Goal: Task Accomplishment & Management: Manage account settings

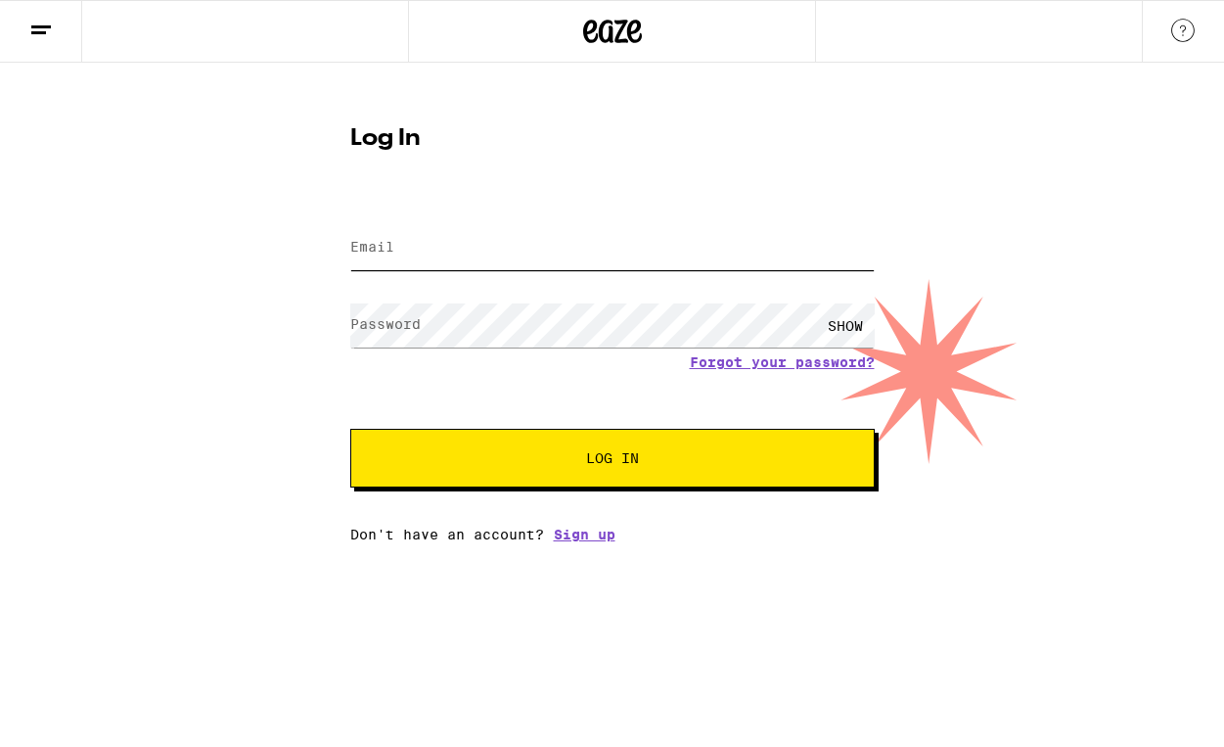
click at [642, 247] on input "Email" at bounding box center [612, 248] width 524 height 44
type input "[EMAIL_ADDRESS][DOMAIN_NAME]"
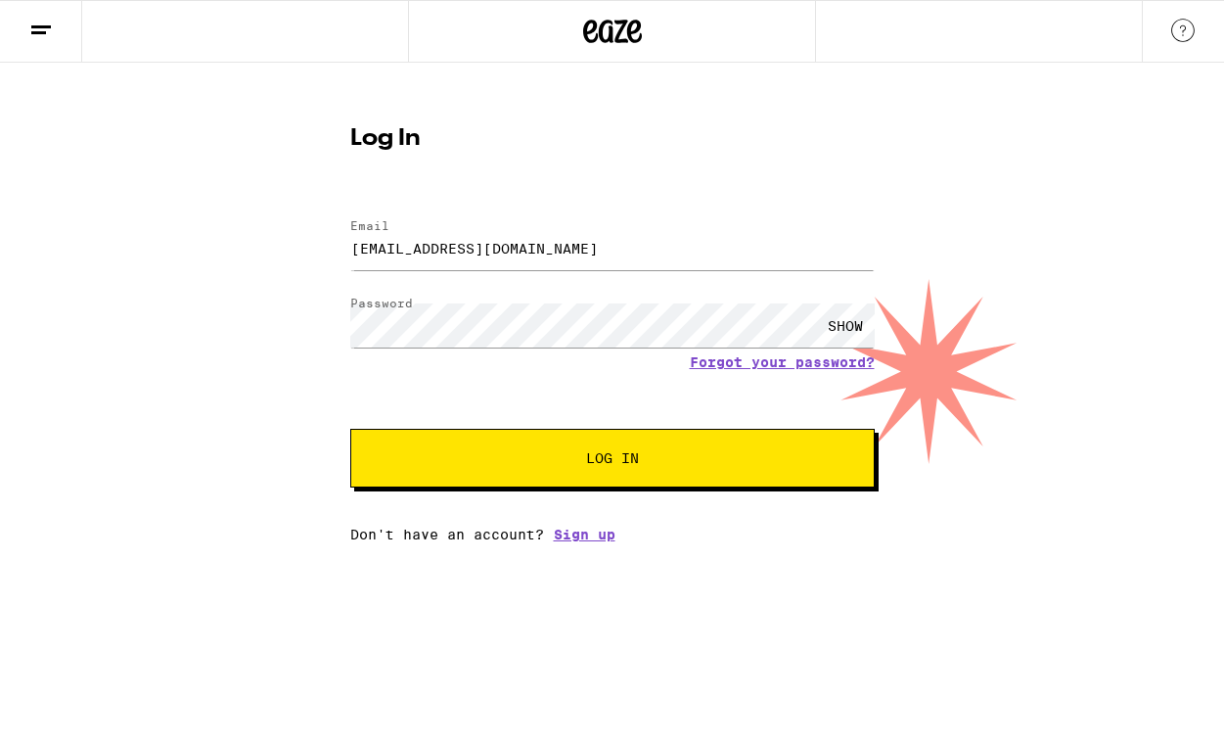
click at [636, 459] on span "Log In" at bounding box center [612, 458] width 53 height 14
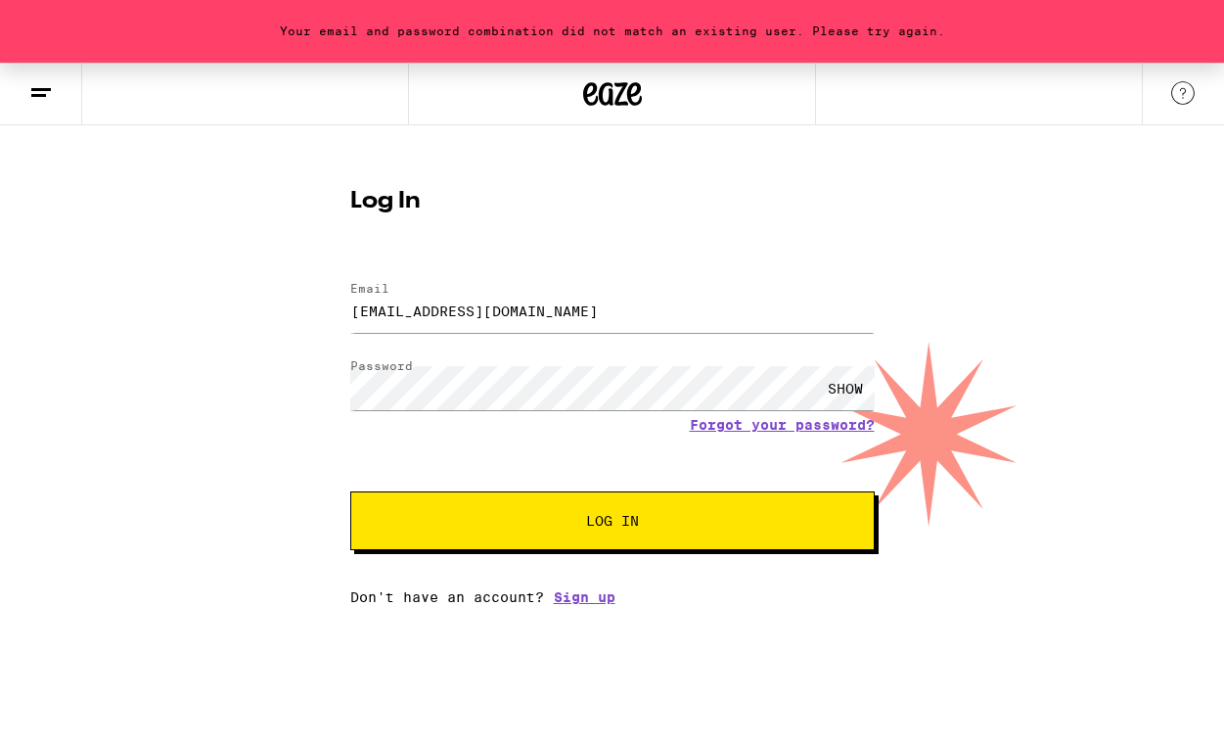
click at [853, 387] on div "SHOW" at bounding box center [845, 388] width 59 height 44
click at [431, 516] on button "Log In" at bounding box center [612, 520] width 524 height 59
click at [523, 512] on button "Log In" at bounding box center [612, 520] width 524 height 59
drag, startPoint x: 581, startPoint y: 303, endPoint x: 205, endPoint y: 289, distance: 376.0
click at [350, 290] on input "[EMAIL_ADDRESS][DOMAIN_NAME]" at bounding box center [612, 311] width 524 height 44
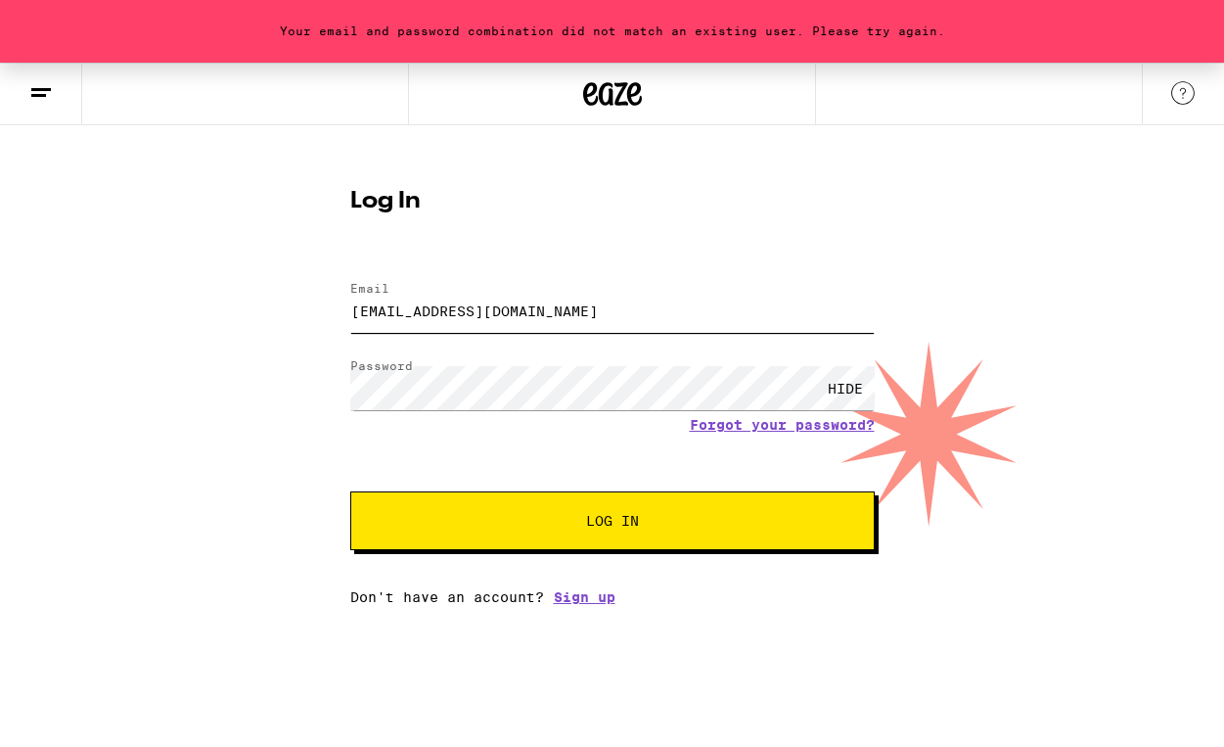
type input "[EMAIL_ADDRESS][DOMAIN_NAME]"
click at [350, 491] on button "Log In" at bounding box center [612, 520] width 524 height 59
click at [385, 544] on button "Log In" at bounding box center [612, 520] width 524 height 59
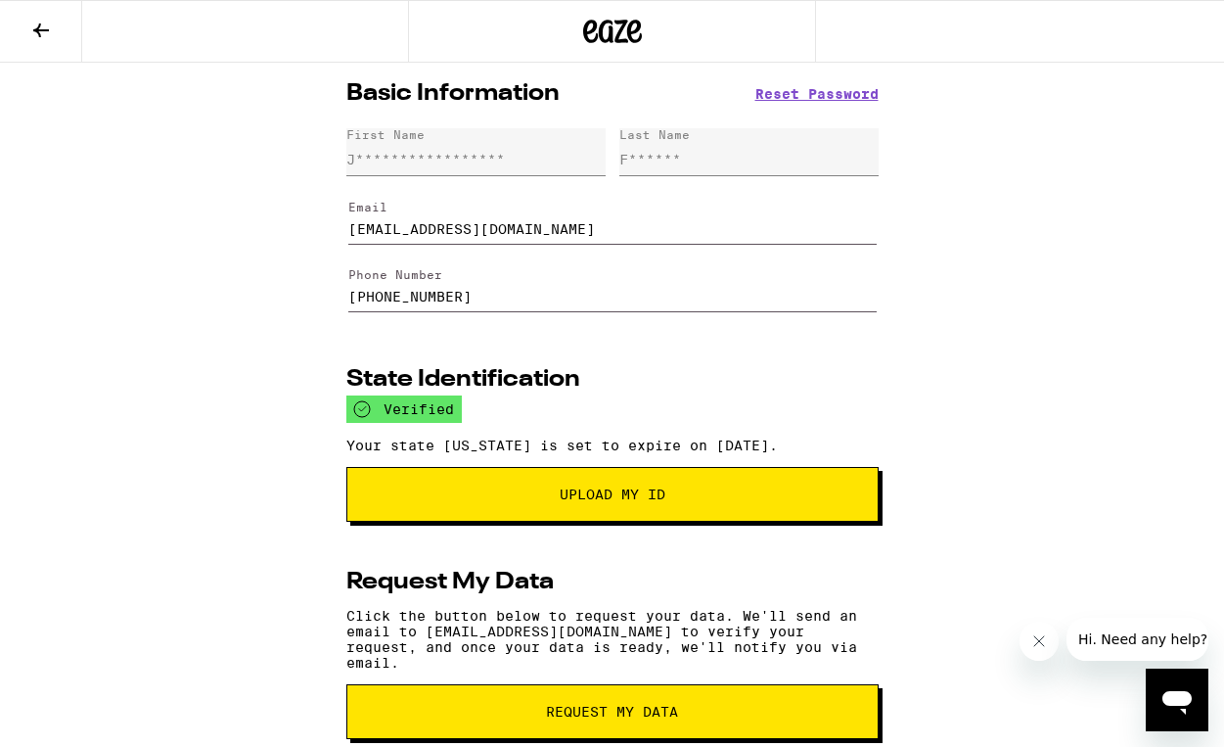
click at [458, 296] on input "[PHONE_NUMBER]" at bounding box center [612, 285] width 528 height 55
drag, startPoint x: 492, startPoint y: 295, endPoint x: 226, endPoint y: 293, distance: 266.1
click at [348, 293] on input "[PHONE_NUMBER]" at bounding box center [612, 285] width 528 height 55
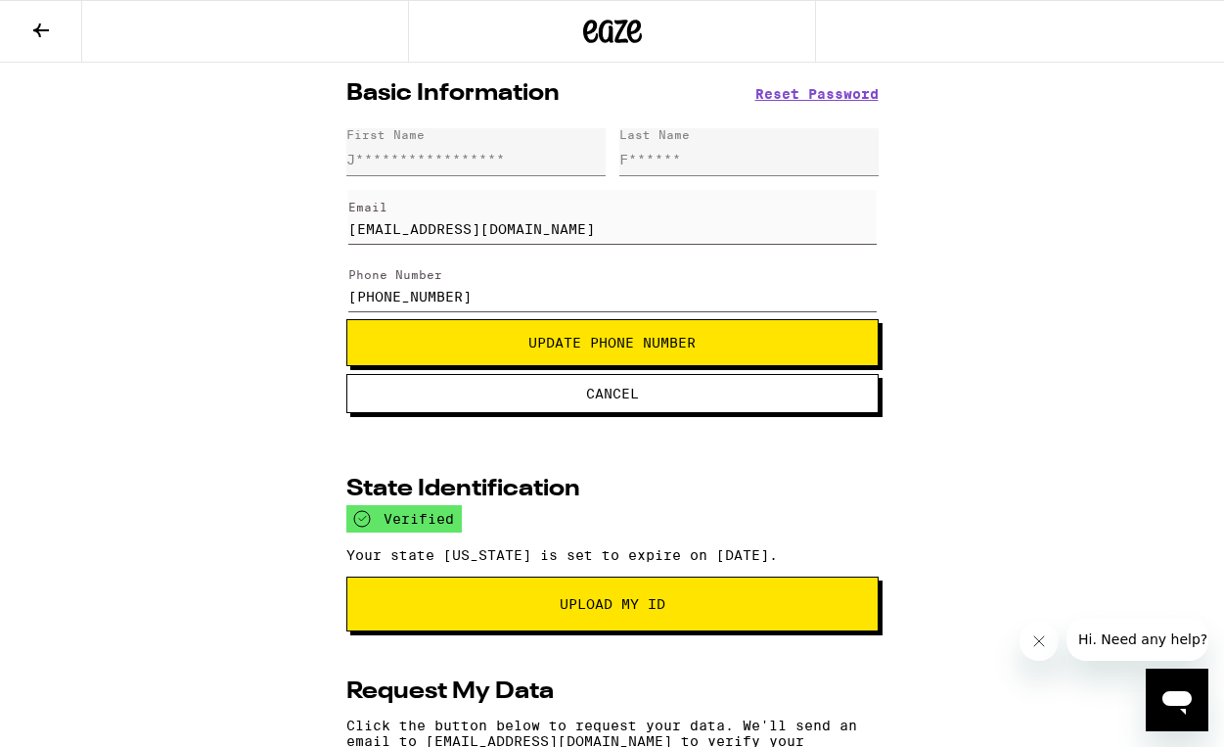
type input "[PHONE_NUMBER]"
click at [492, 342] on button "Update Phone Number" at bounding box center [612, 342] width 532 height 47
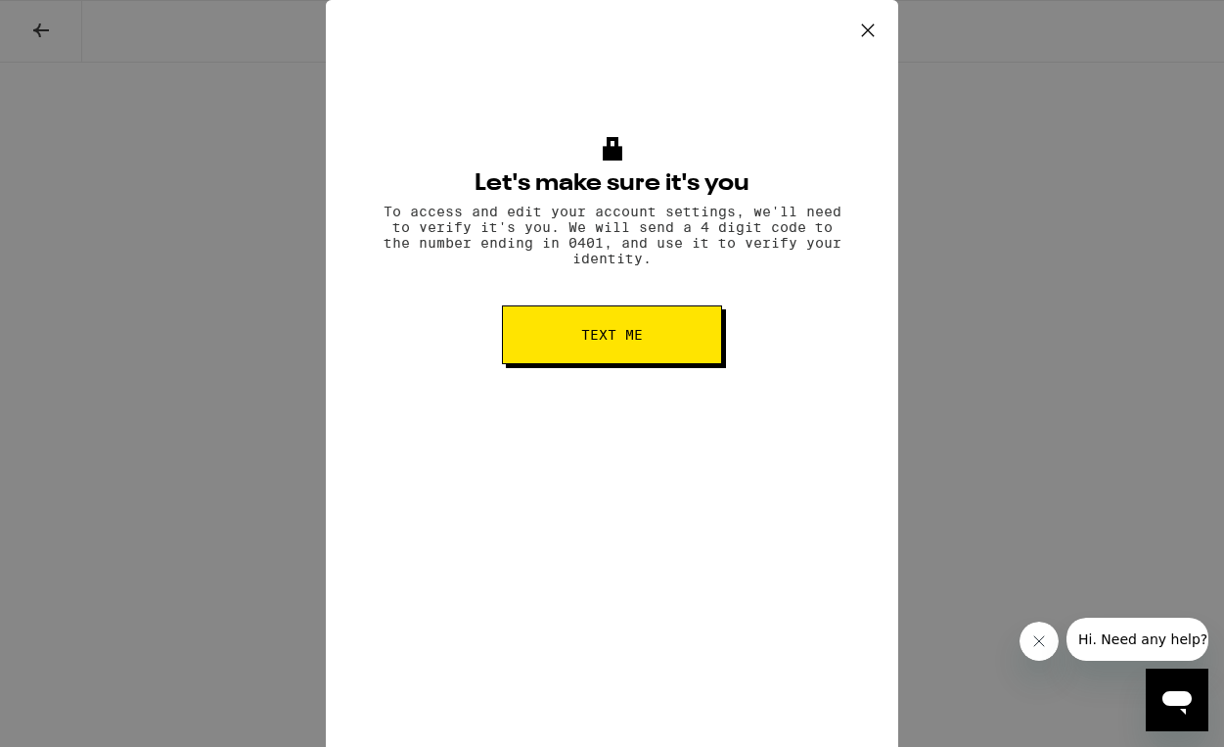
click at [647, 348] on button "Text me" at bounding box center [612, 334] width 220 height 59
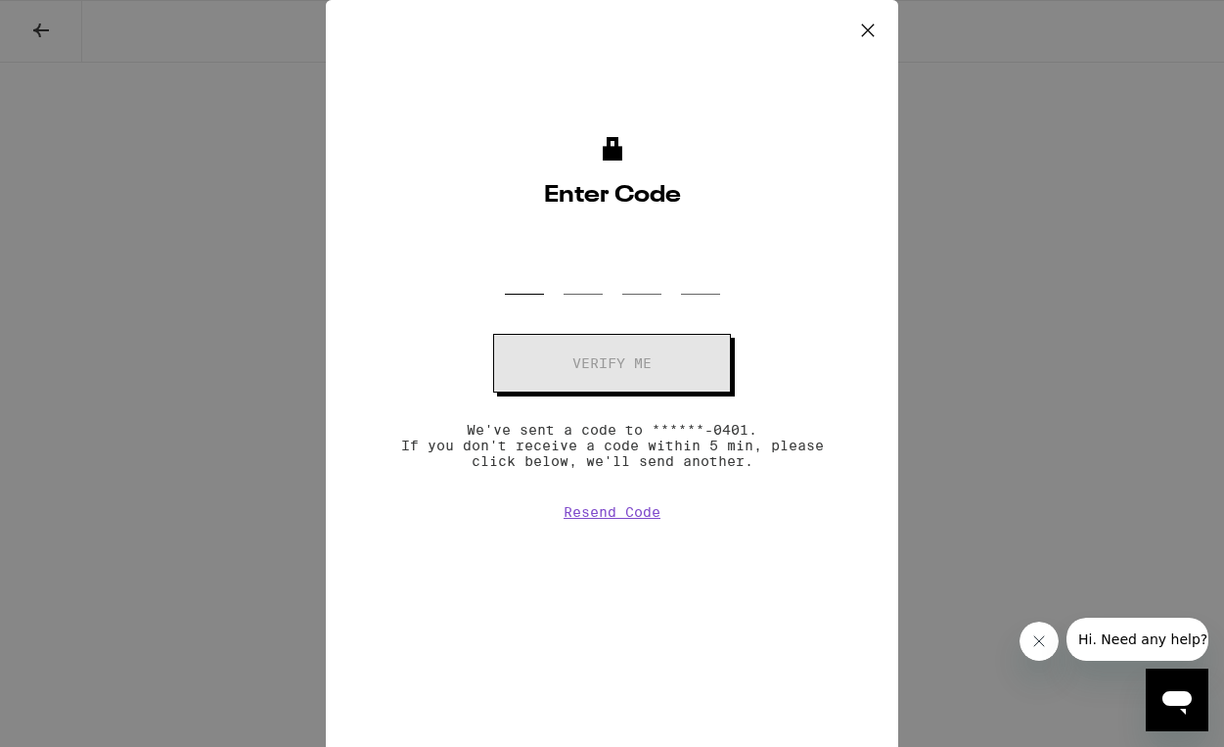
click at [524, 261] on input "OTP Code" at bounding box center [524, 266] width 39 height 58
type input "2"
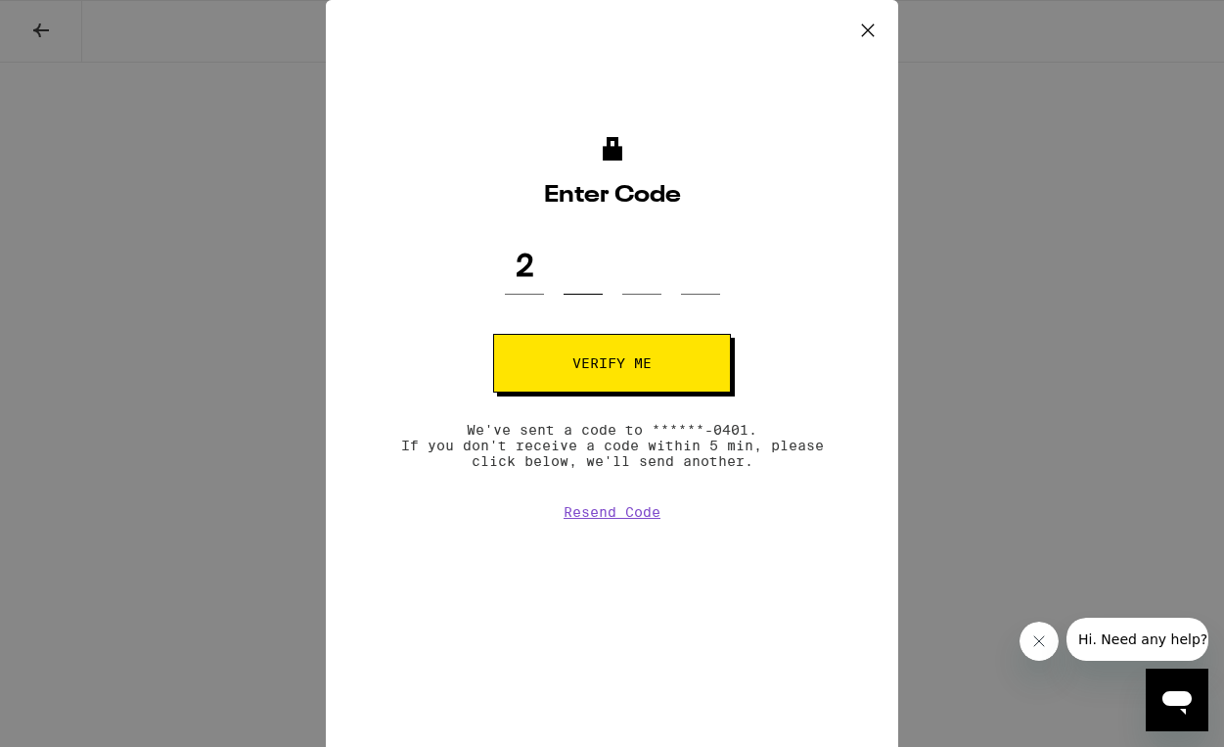
type input "6"
type input "4"
type input "6"
click at [634, 369] on span "Verify me" at bounding box center [611, 363] width 79 height 14
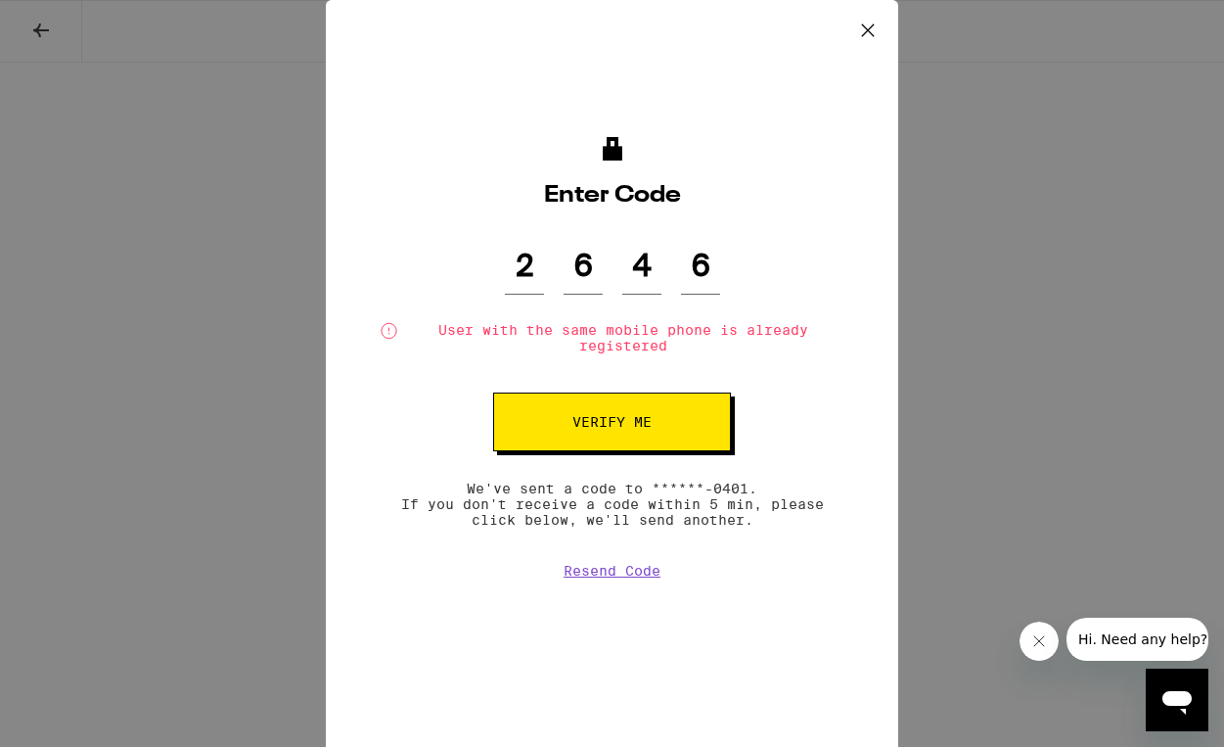
click at [872, 9] on button at bounding box center [868, 31] width 61 height 63
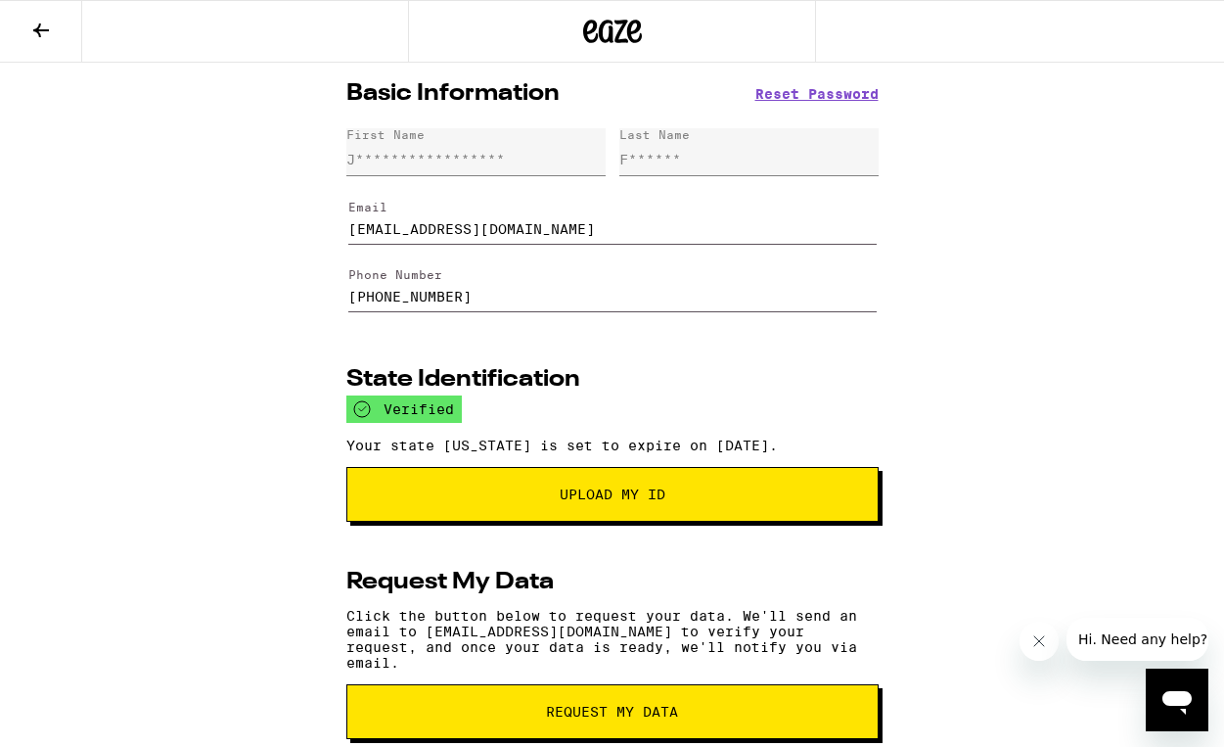
click at [51, 38] on icon at bounding box center [40, 30] width 23 height 23
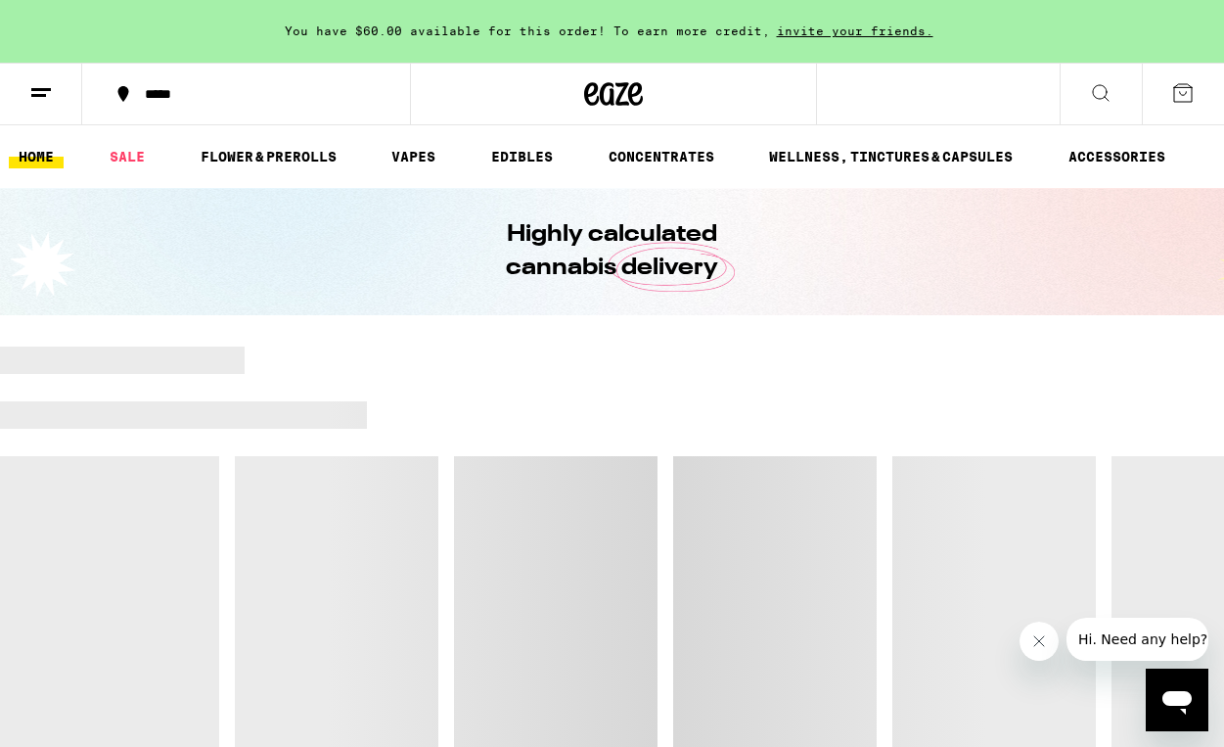
click at [34, 107] on button at bounding box center [41, 95] width 82 height 62
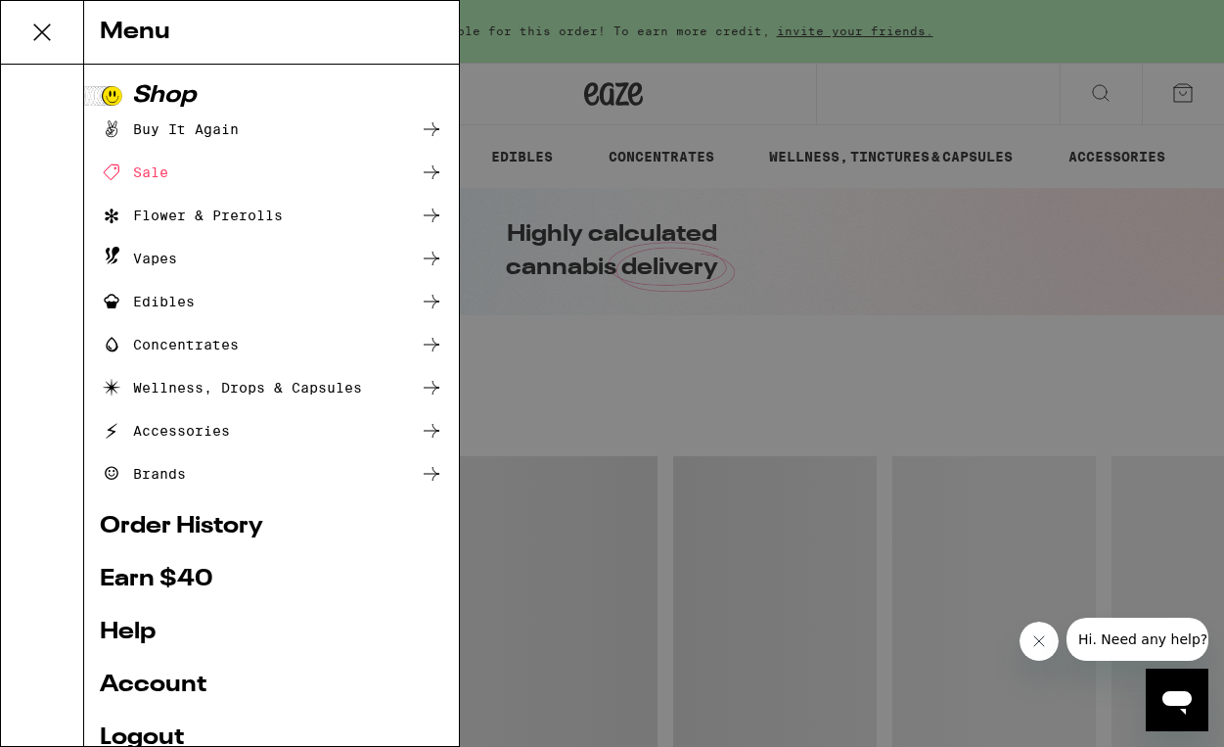
scroll to position [154, 0]
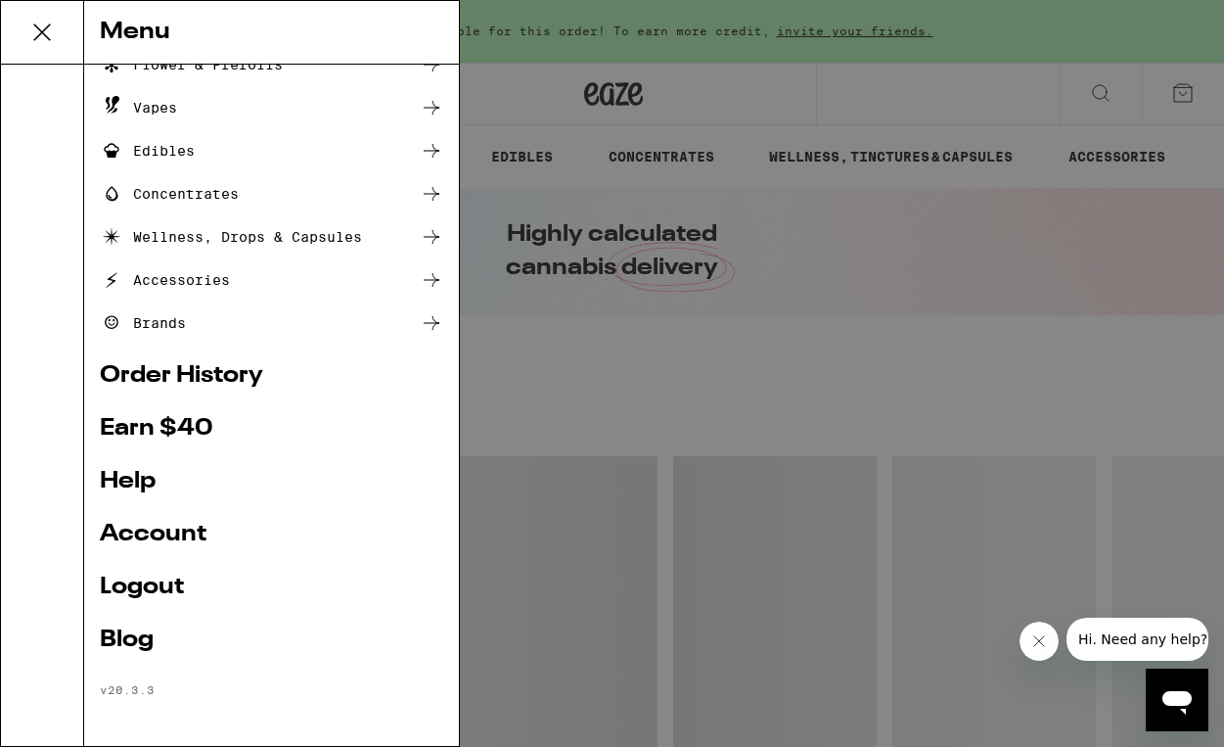
click at [158, 592] on link "Logout" at bounding box center [271, 586] width 343 height 23
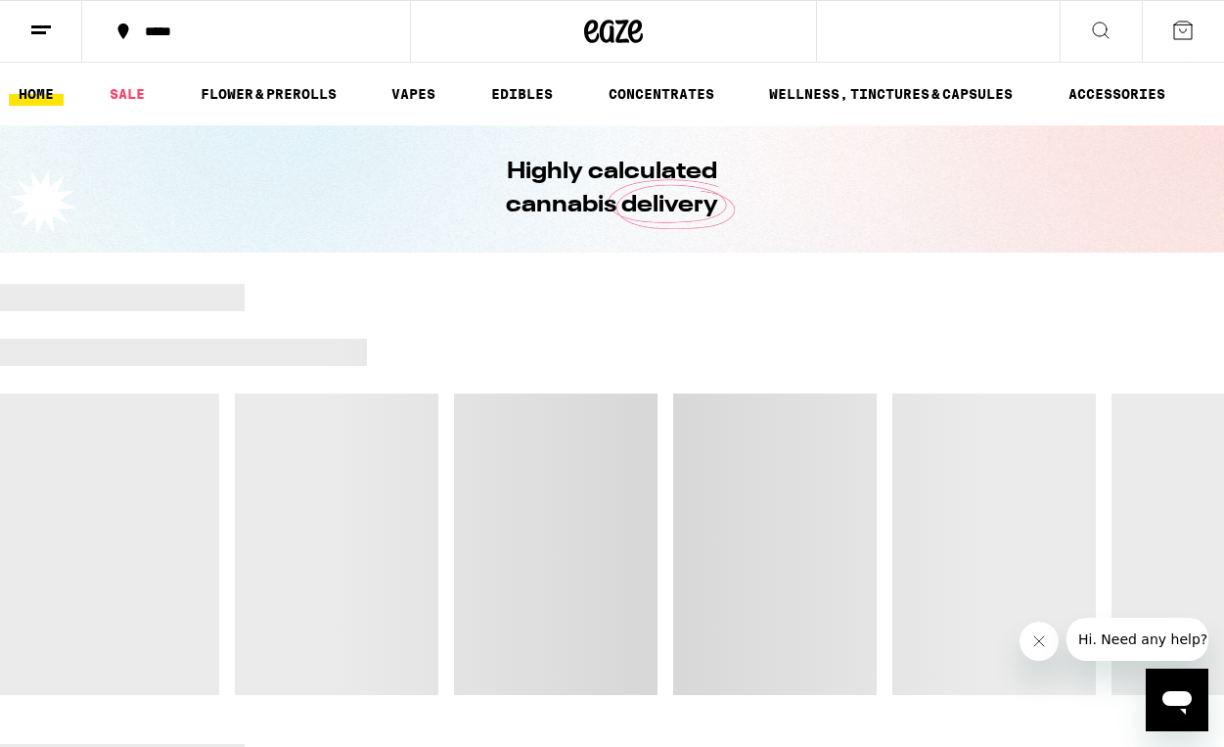
scroll to position [23, 0]
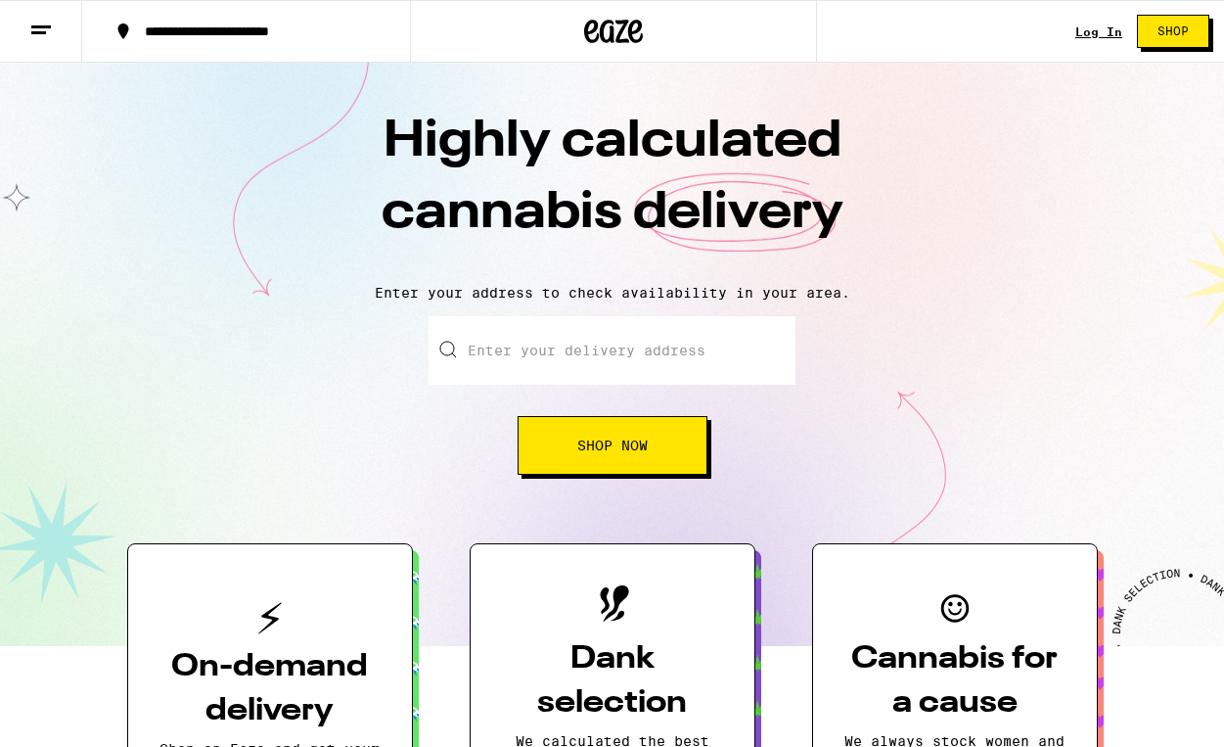
click at [32, 23] on icon at bounding box center [40, 30] width 23 height 23
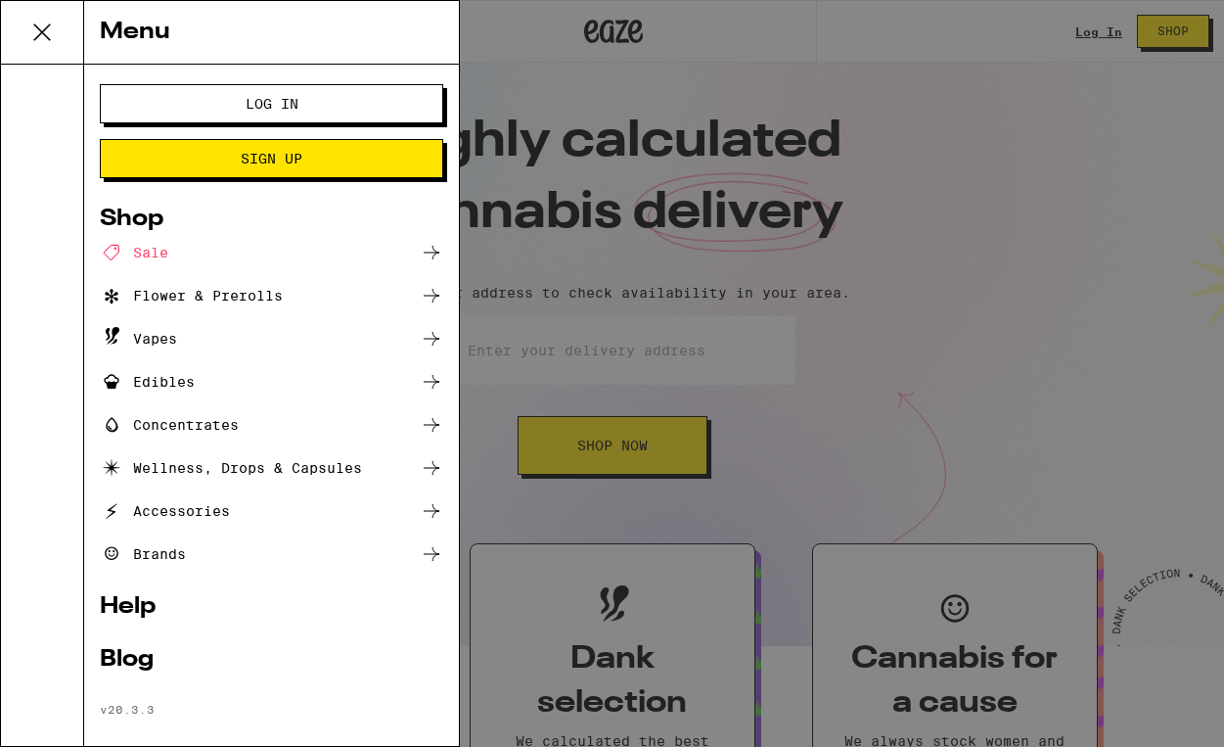
scroll to position [23, 0]
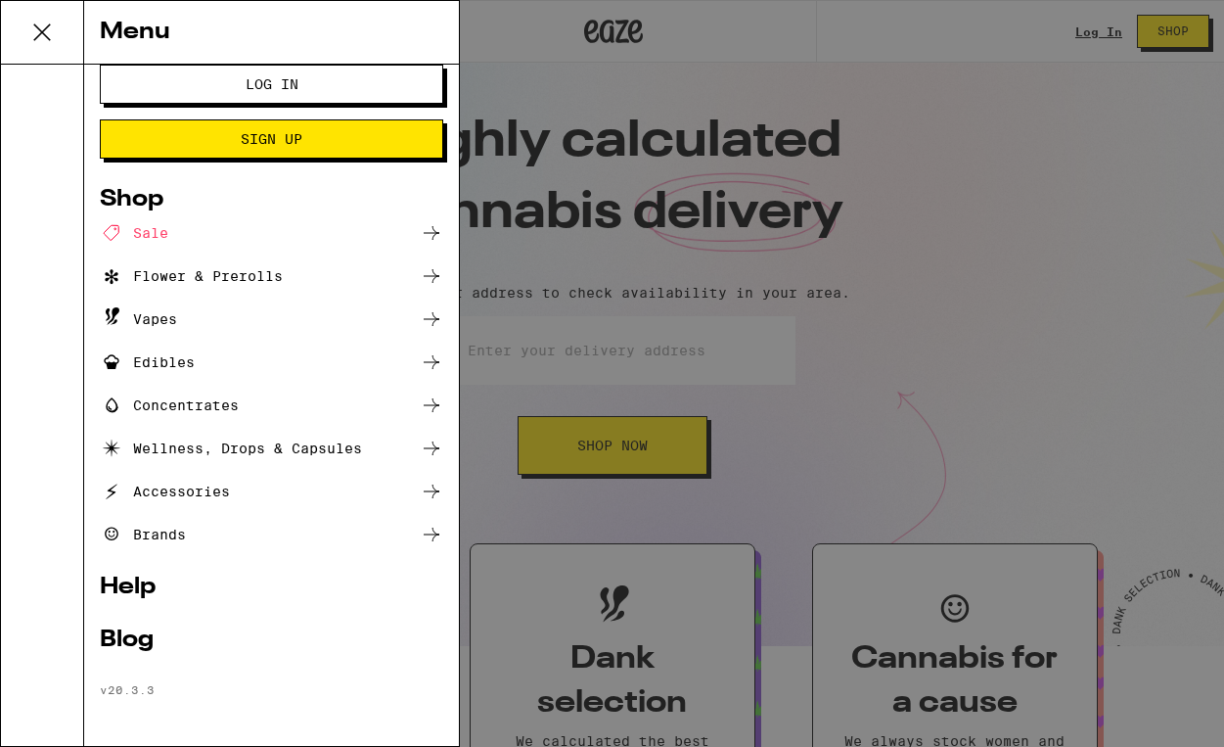
click at [283, 93] on button "Log In" at bounding box center [271, 84] width 343 height 39
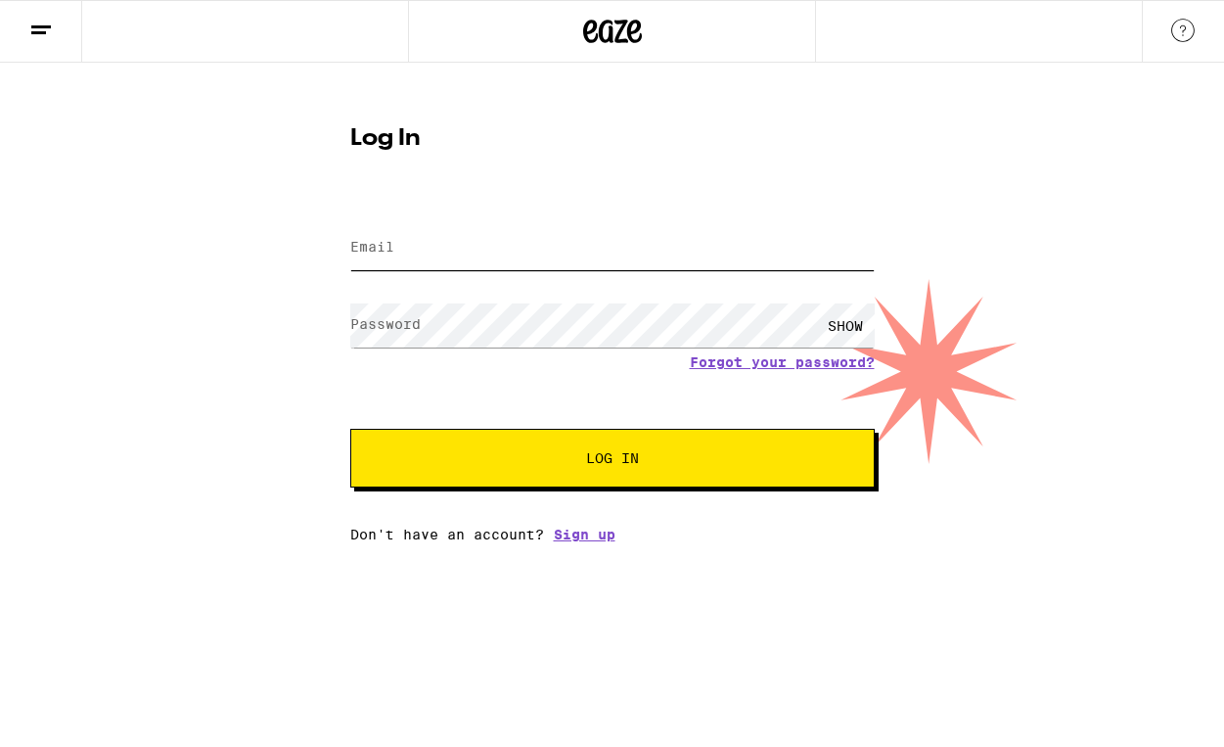
click at [453, 254] on input "Email" at bounding box center [612, 248] width 524 height 44
type input "[EMAIL_ADDRESS][DOMAIN_NAME]"
click at [390, 325] on label "Password" at bounding box center [385, 324] width 70 height 16
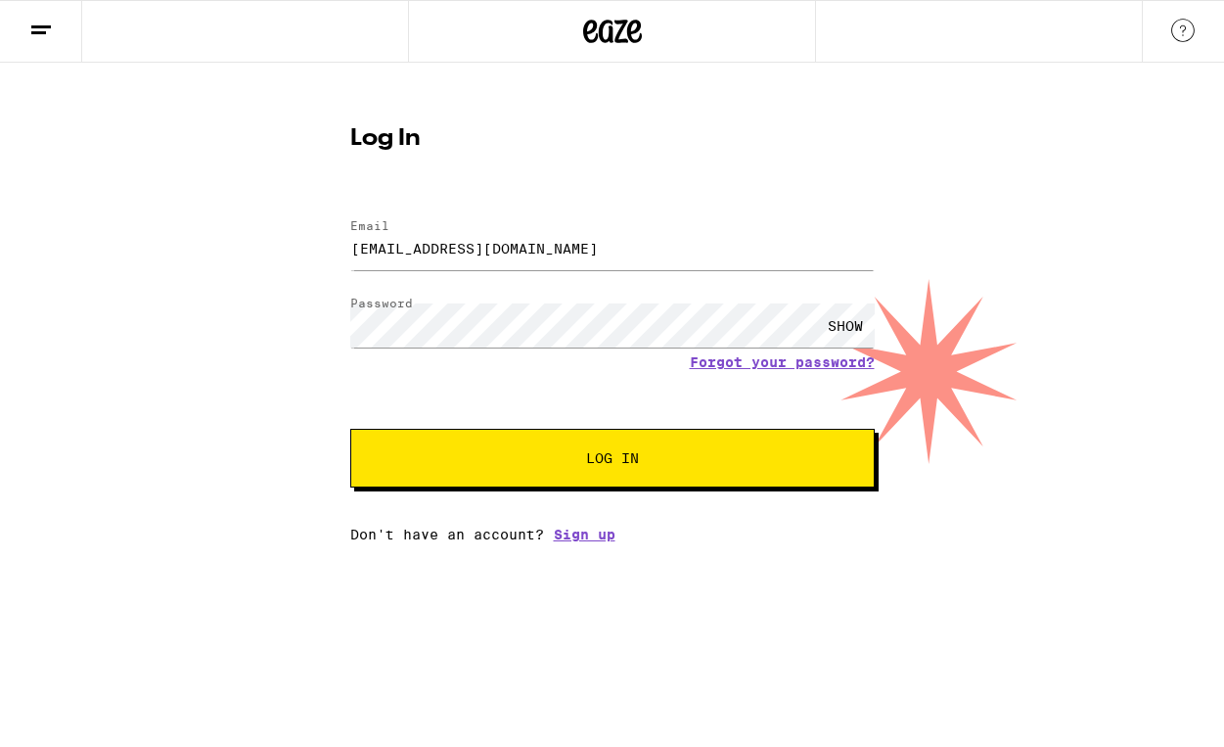
click at [582, 465] on span "Log In" at bounding box center [613, 458] width 366 height 14
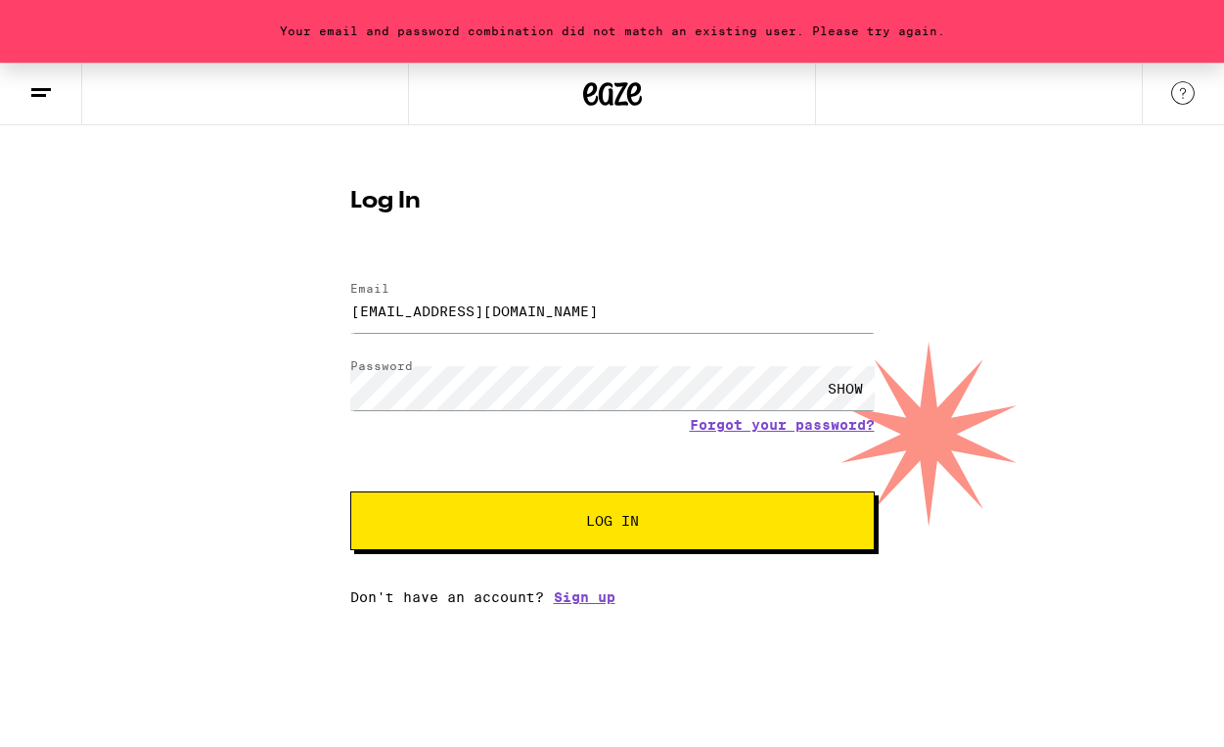
click at [412, 510] on button "Log In" at bounding box center [612, 520] width 524 height 59
